Goal: Information Seeking & Learning: Learn about a topic

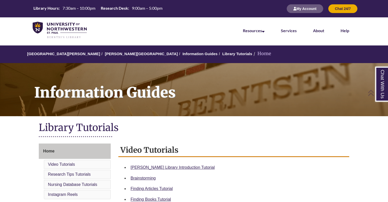
scroll to position [107, 0]
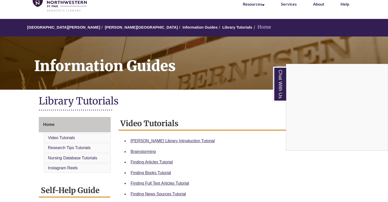
scroll to position [28, 0]
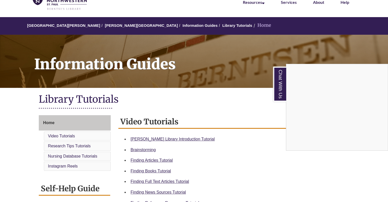
click at [155, 180] on div "Chat With Us" at bounding box center [194, 101] width 388 height 202
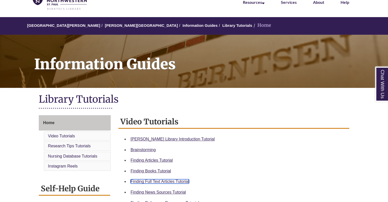
click at [155, 180] on link "Finding Full Text Articles Tutorial" at bounding box center [160, 181] width 58 height 4
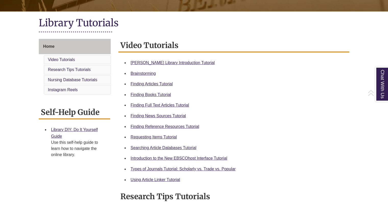
scroll to position [106, 0]
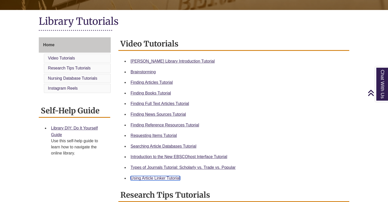
click at [163, 177] on link "Using Article Linker Tutorial" at bounding box center [156, 178] width 50 height 4
